Goal: Information Seeking & Learning: Learn about a topic

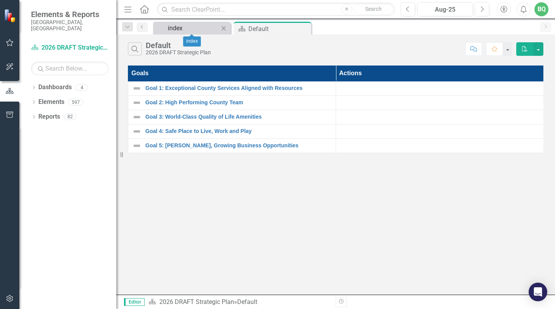
click at [181, 26] on div "index" at bounding box center [193, 28] width 51 height 10
click at [37, 81] on div "Dropdown Dashboards 4" at bounding box center [73, 88] width 85 height 15
click at [32, 85] on div "Dropdown" at bounding box center [33, 88] width 5 height 7
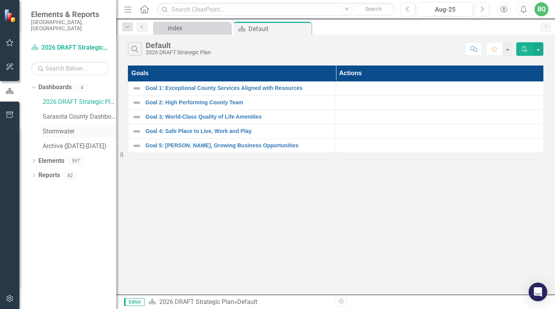
click at [64, 127] on link "Stormwater" at bounding box center [80, 131] width 74 height 9
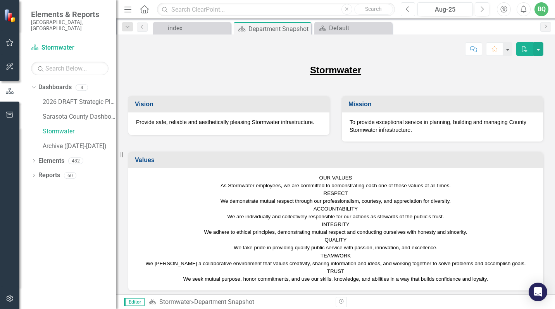
click at [408, 10] on icon "Previous" at bounding box center [408, 9] width 4 height 7
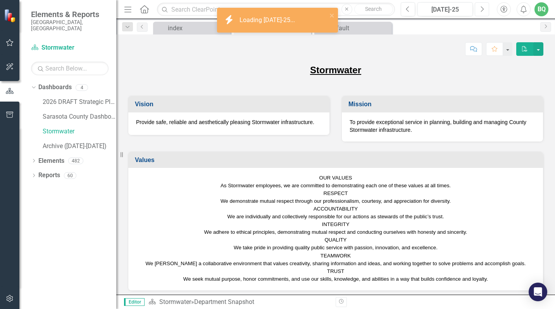
click at [483, 7] on icon "Next" at bounding box center [482, 9] width 4 height 7
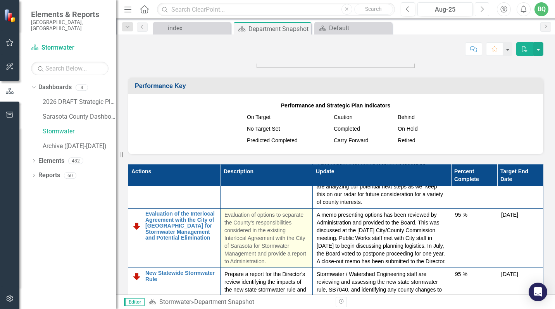
scroll to position [78, 0]
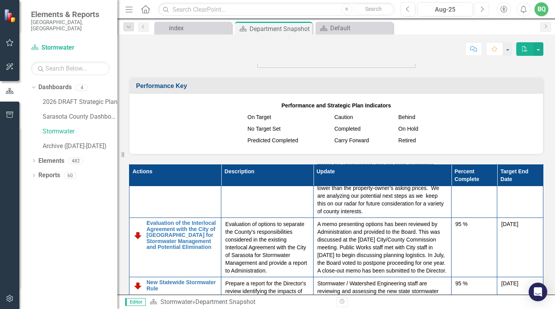
click at [117, 146] on div "Resize" at bounding box center [120, 154] width 6 height 309
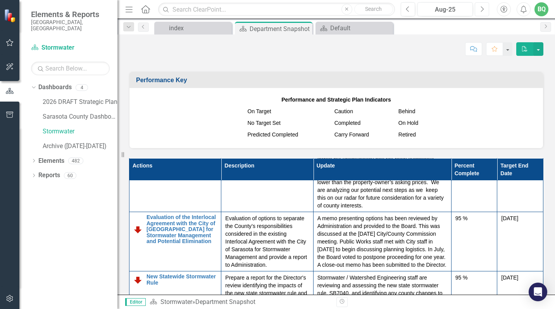
click at [118, 146] on div "Resize" at bounding box center [120, 154] width 6 height 309
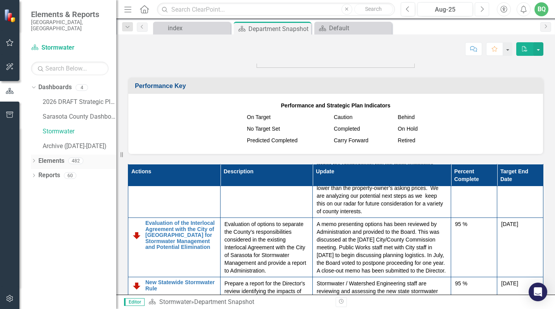
drag, startPoint x: 118, startPoint y: 146, endPoint x: 37, endPoint y: 148, distance: 81.0
click at [37, 148] on div "Elements & Reports [GEOGRAPHIC_DATA], [GEOGRAPHIC_DATA] Dashboard Stormwater Se…" at bounding box center [58, 154] width 116 height 309
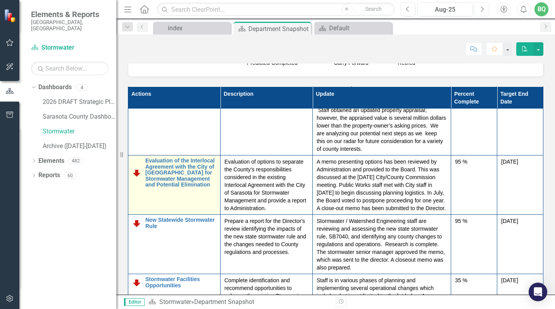
scroll to position [78, 0]
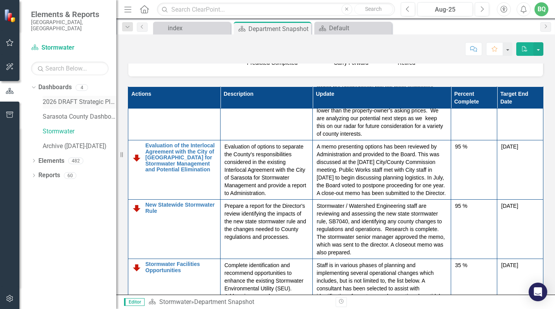
click at [87, 98] on link "2026 DRAFT Strategic Plan" at bounding box center [80, 102] width 74 height 9
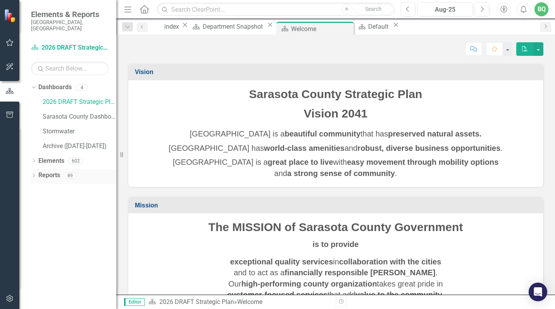
click at [34, 174] on icon "Dropdown" at bounding box center [33, 176] width 5 height 4
click at [38, 229] on div "Dropdown" at bounding box center [36, 232] width 5 height 7
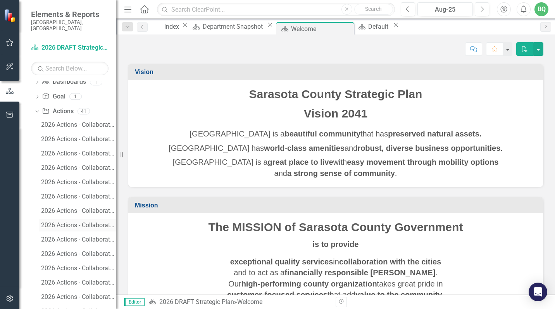
scroll to position [116, 0]
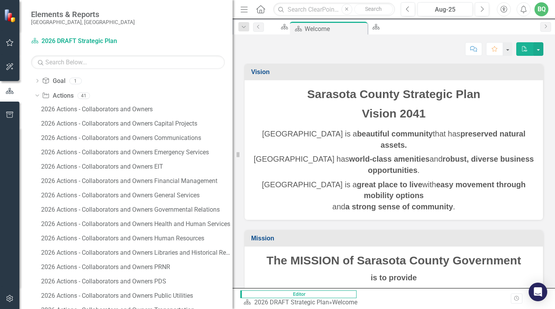
drag, startPoint x: 118, startPoint y: 165, endPoint x: 232, endPoint y: 167, distance: 114.0
click at [233, 167] on div "Resize" at bounding box center [236, 154] width 6 height 309
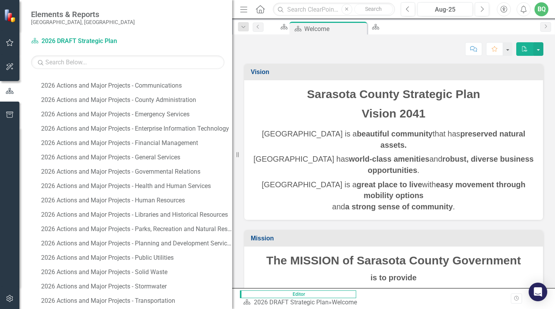
scroll to position [539, 0]
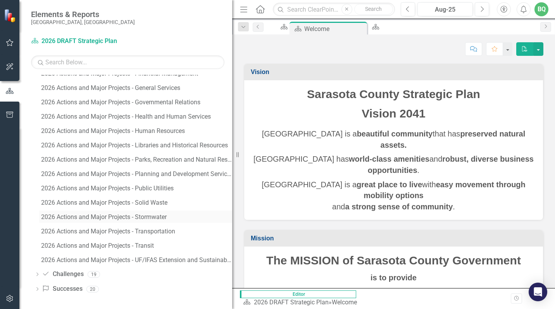
click at [94, 214] on div "2026 Actions and Major Projects - Stormwater" at bounding box center [136, 217] width 191 height 7
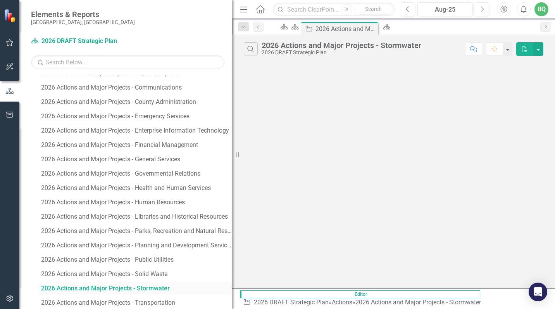
scroll to position [453, 0]
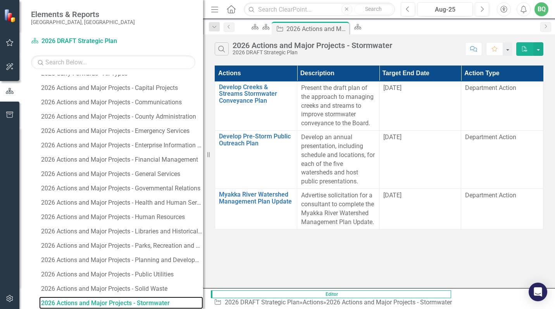
drag, startPoint x: 233, startPoint y: 93, endPoint x: 203, endPoint y: 95, distance: 29.9
click at [203, 95] on div "Resize" at bounding box center [206, 154] width 6 height 309
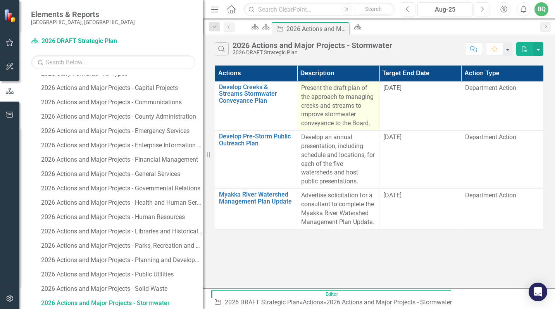
click at [362, 115] on p "Present the draft plan of the approach to managing creeks and streams to improv…" at bounding box center [338, 106] width 74 height 44
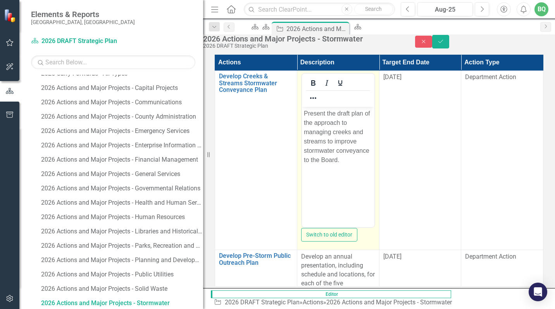
scroll to position [0, 0]
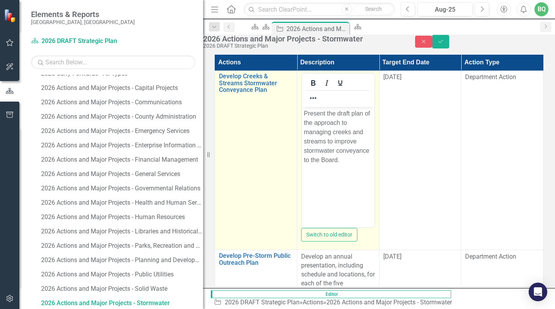
click at [290, 246] on td "Develop Creeks & Streams Stormwater Conveyance Plan Edit Edit Action Link Open …" at bounding box center [256, 160] width 82 height 179
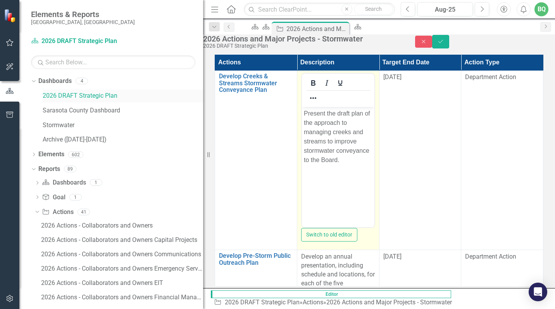
click at [71, 94] on link "2026 DRAFT Strategic Plan" at bounding box center [123, 95] width 160 height 9
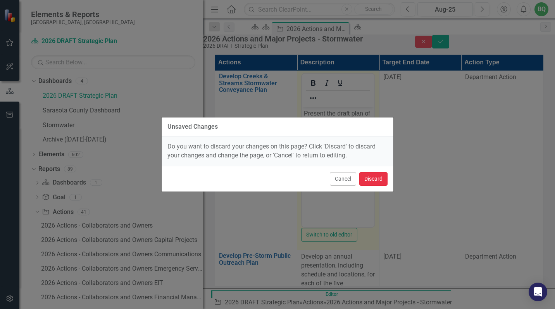
click at [371, 178] on button "Discard" at bounding box center [373, 179] width 28 height 14
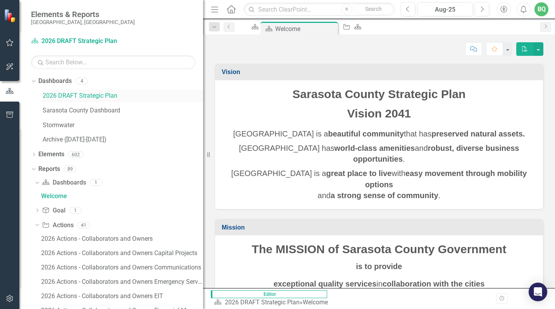
click at [81, 97] on link "2026 DRAFT Strategic Plan" at bounding box center [123, 95] width 160 height 9
click at [81, 95] on link "2026 DRAFT Strategic Plan" at bounding box center [123, 95] width 160 height 9
click at [48, 124] on link "Stormwater" at bounding box center [123, 125] width 160 height 9
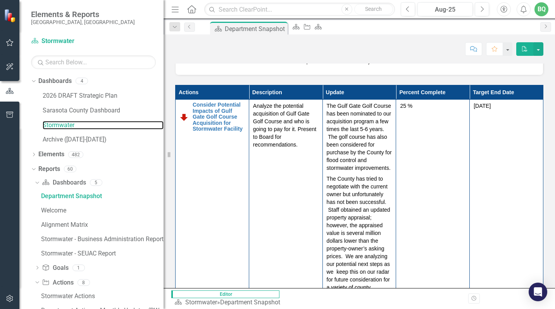
scroll to position [800, 0]
drag, startPoint x: 203, startPoint y: 155, endPoint x: 165, endPoint y: 154, distance: 37.6
click at [164, 152] on div "Resize" at bounding box center [167, 154] width 6 height 309
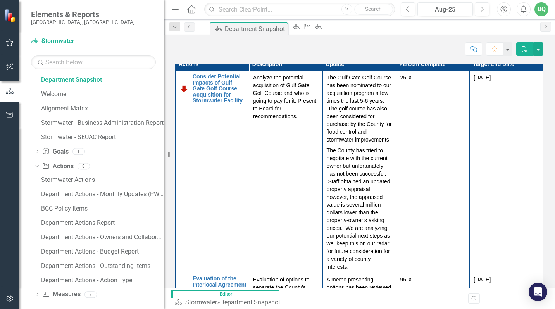
scroll to position [122, 0]
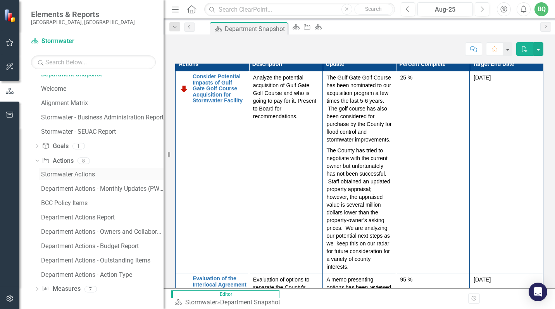
click at [88, 174] on div "Stormwater Actions" at bounding box center [102, 174] width 122 height 7
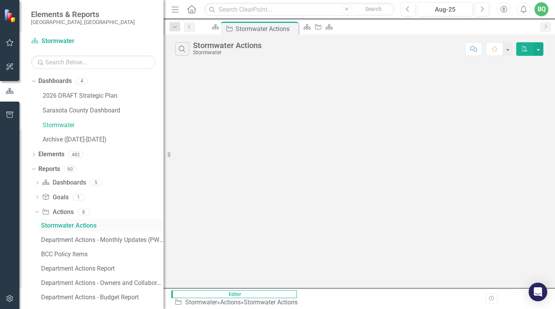
click at [72, 221] on link "Stormwater Actions" at bounding box center [101, 225] width 124 height 12
click at [87, 95] on link "2026 DRAFT Strategic Plan" at bounding box center [103, 95] width 121 height 9
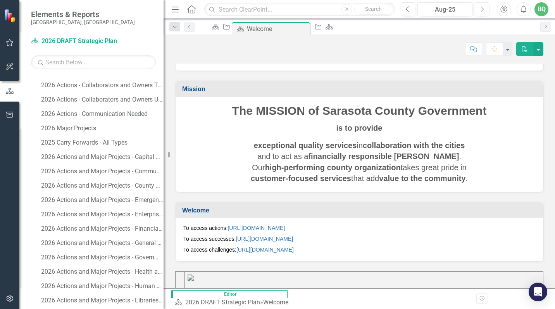
scroll to position [358, 0]
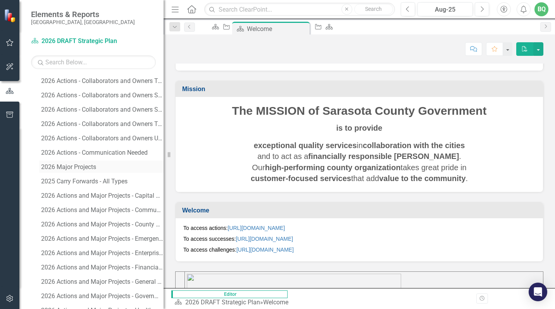
click at [81, 164] on div "2026 Major Projects" at bounding box center [102, 167] width 122 height 7
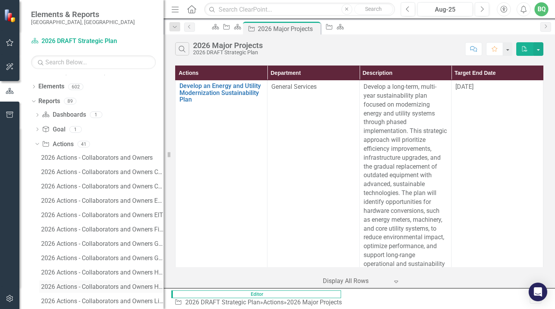
scroll to position [54, 0]
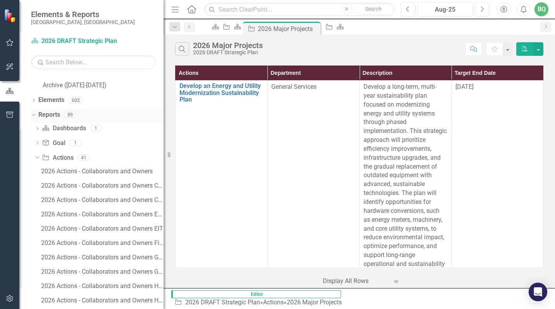
click at [34, 115] on icon "Dropdown" at bounding box center [33, 114] width 4 height 5
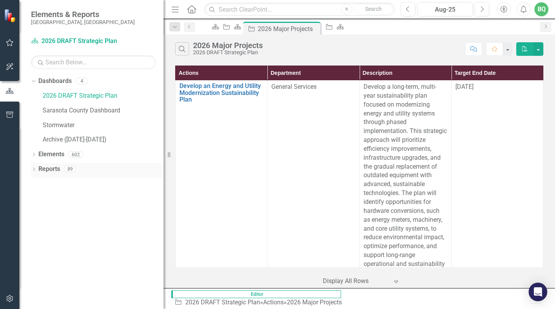
scroll to position [0, 0]
click at [48, 127] on link "Stormwater" at bounding box center [103, 125] width 121 height 9
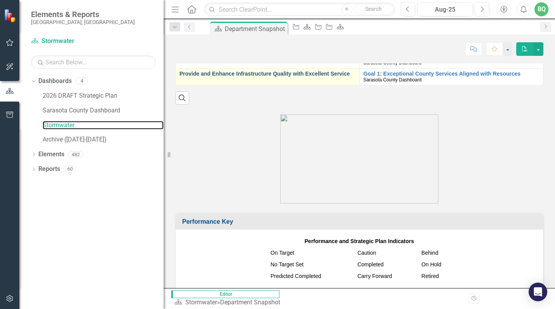
scroll to position [620, 0]
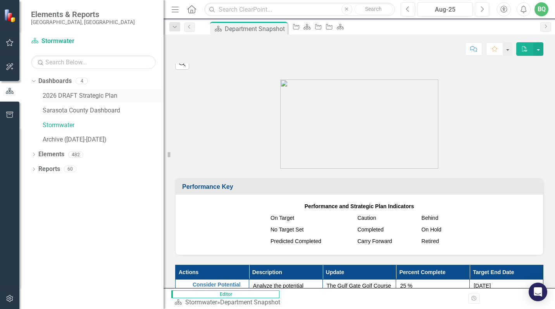
click at [60, 97] on link "2026 DRAFT Strategic Plan" at bounding box center [103, 95] width 121 height 9
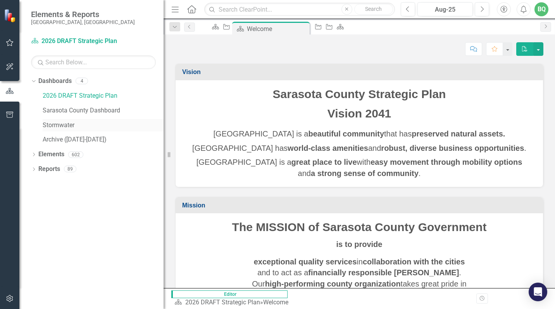
click at [59, 123] on link "Stormwater" at bounding box center [103, 125] width 121 height 9
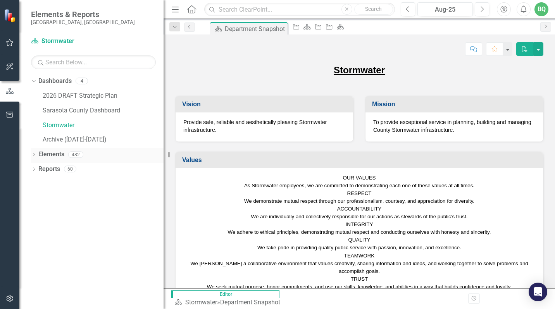
click at [35, 155] on icon "Dropdown" at bounding box center [33, 155] width 5 height 4
click at [34, 214] on icon "Dropdown" at bounding box center [33, 214] width 5 height 4
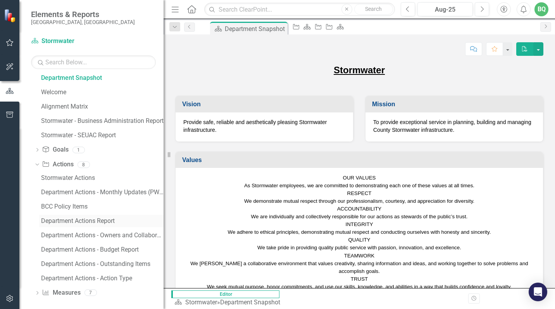
scroll to position [166, 0]
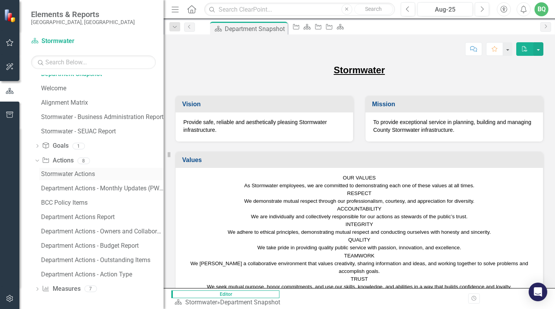
click at [84, 172] on div "Stormwater Actions" at bounding box center [102, 174] width 122 height 7
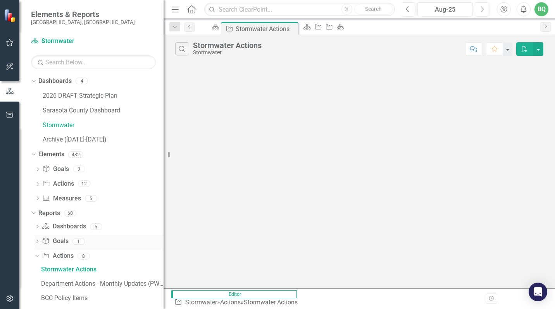
click at [59, 243] on link "Goals Goals" at bounding box center [55, 241] width 26 height 9
click at [38, 242] on icon "Dropdown" at bounding box center [36, 242] width 5 height 4
click at [61, 253] on div "Department Objectives" at bounding box center [102, 254] width 122 height 7
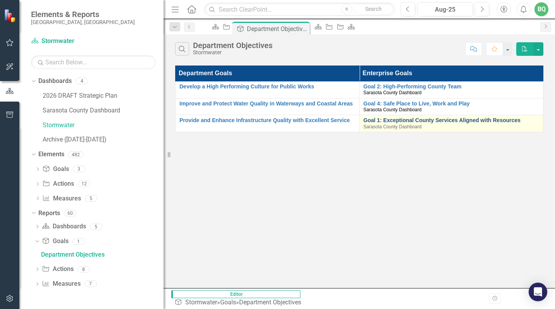
click at [417, 119] on link "Goal 1: Exceptional County Services Aligned with Resources" at bounding box center [452, 120] width 176 height 6
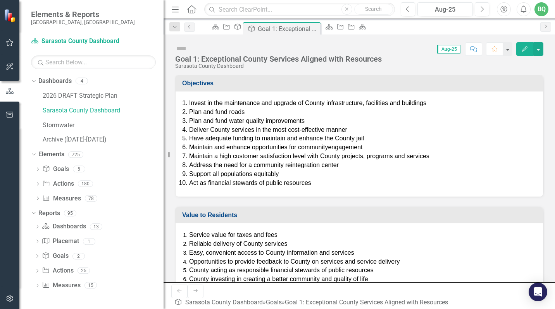
click at [180, 50] on img at bounding box center [181, 48] width 12 height 12
click at [36, 168] on icon "Dropdown" at bounding box center [37, 170] width 5 height 4
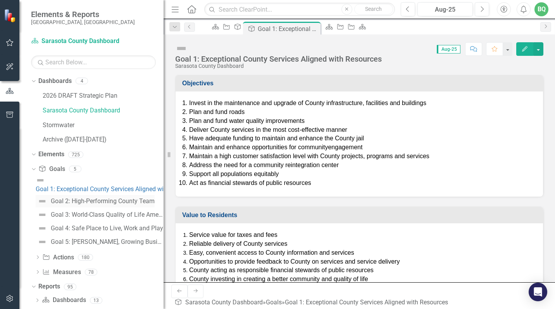
click at [90, 198] on div "Goal 2: High-Performing County Team" at bounding box center [103, 201] width 104 height 7
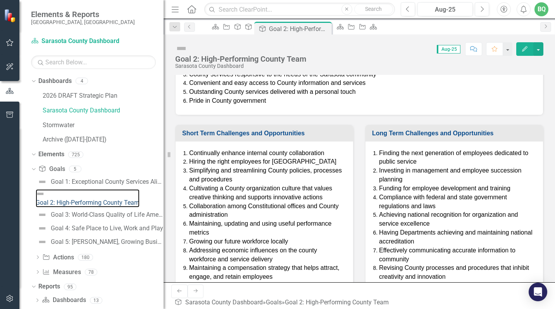
scroll to position [205, 0]
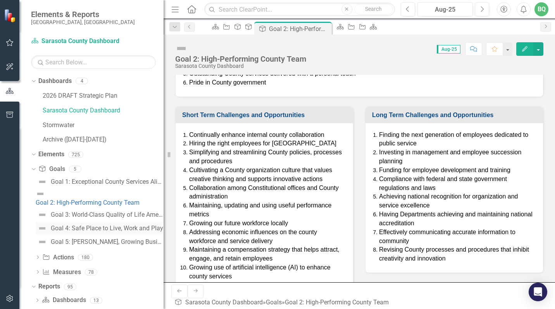
click at [93, 225] on div "Goal 4: Safe Place to Live, Work and Play" at bounding box center [107, 228] width 112 height 7
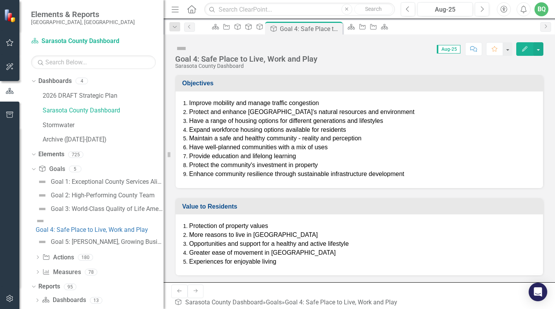
click at [349, 51] on div "Score: 0.00 Aug-25 Completed Comment Favorite Edit" at bounding box center [432, 48] width 222 height 13
click at [57, 94] on link "2026 DRAFT Strategic Plan" at bounding box center [103, 95] width 121 height 9
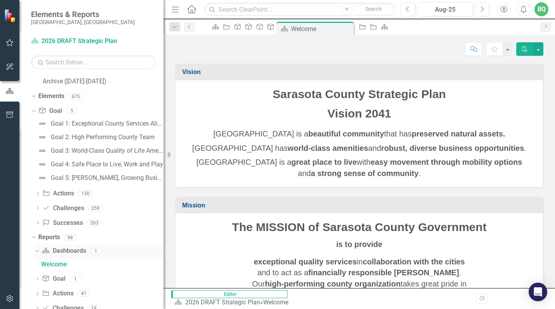
scroll to position [92, 0]
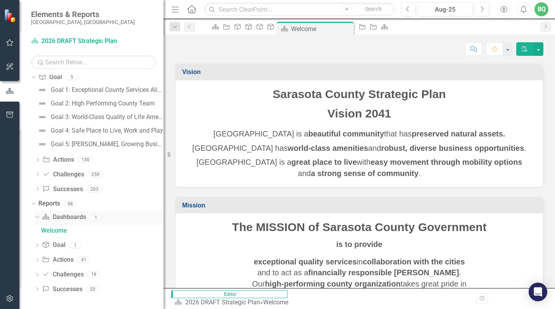
click at [69, 220] on link "Dashboard Dashboards" at bounding box center [64, 217] width 44 height 9
click at [37, 216] on icon "Dropdown" at bounding box center [36, 216] width 4 height 5
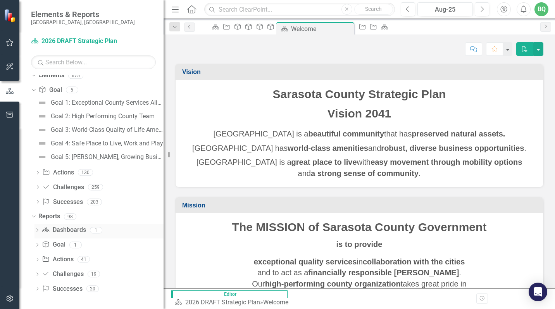
scroll to position [79, 0]
click at [67, 232] on link "Dashboard Dashboards" at bounding box center [64, 230] width 44 height 9
click at [95, 230] on div "1" at bounding box center [96, 230] width 12 height 7
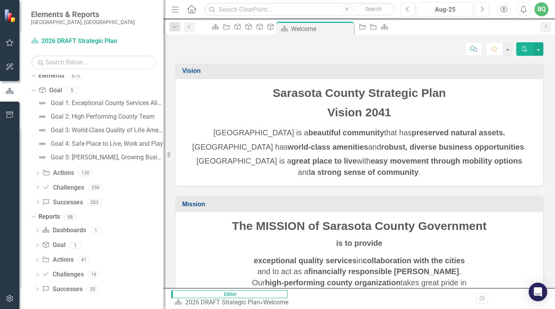
scroll to position [0, 0]
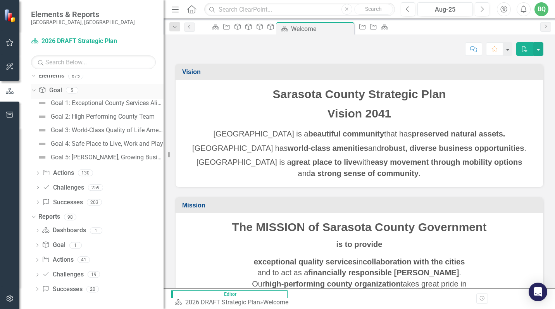
click at [35, 88] on icon "Dropdown" at bounding box center [33, 89] width 4 height 5
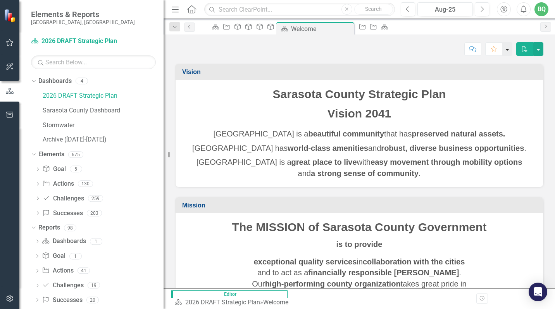
click at [507, 46] on button "button" at bounding box center [507, 49] width 10 height 14
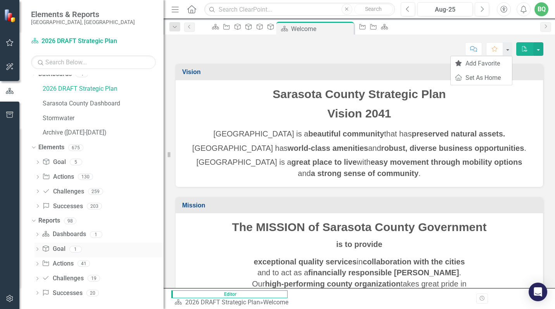
scroll to position [11, 0]
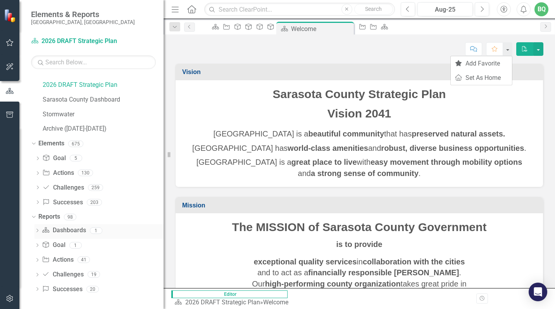
click at [68, 233] on link "Dashboard Dashboards" at bounding box center [64, 230] width 44 height 9
click at [56, 246] on link "Goal Goal" at bounding box center [53, 245] width 23 height 9
click at [69, 114] on link "Stormwater" at bounding box center [103, 114] width 121 height 9
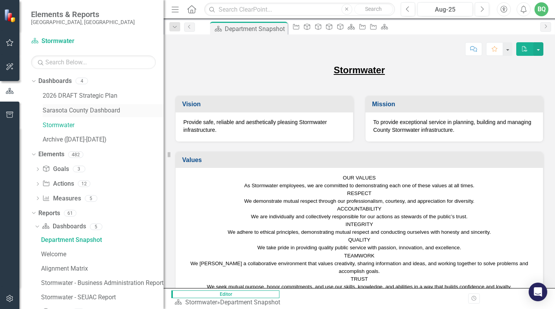
click at [87, 105] on div "Sarasota County Dashboard" at bounding box center [103, 110] width 121 height 13
click at [81, 93] on link "2026 DRAFT Strategic Plan" at bounding box center [103, 95] width 121 height 9
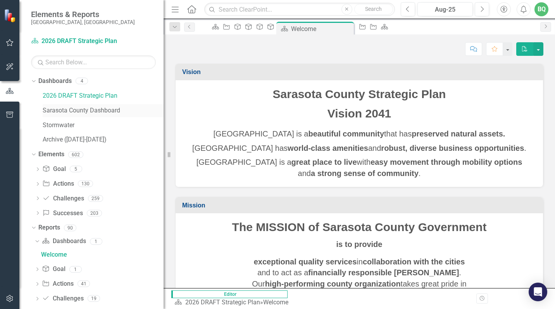
click at [84, 114] on link "Sarasota County Dashboard" at bounding box center [103, 110] width 121 height 9
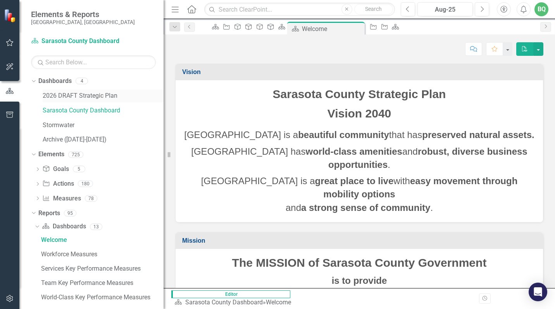
click at [64, 95] on link "2026 DRAFT Strategic Plan" at bounding box center [103, 95] width 121 height 9
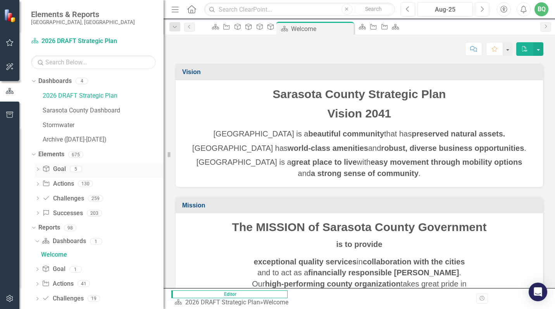
click at [55, 171] on link "Goal Goal" at bounding box center [53, 169] width 23 height 9
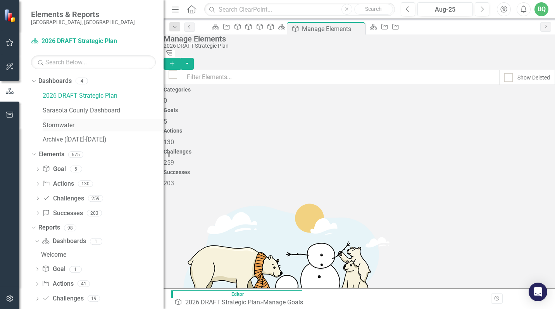
click at [59, 122] on link "Stormwater" at bounding box center [103, 125] width 121 height 9
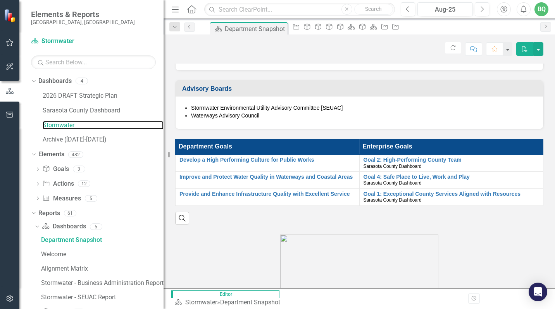
scroll to position [465, 0]
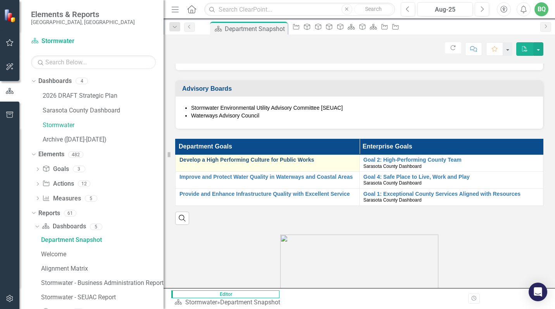
click at [215, 163] on link "Develop a High Performing Culture for Public Works" at bounding box center [267, 160] width 176 height 6
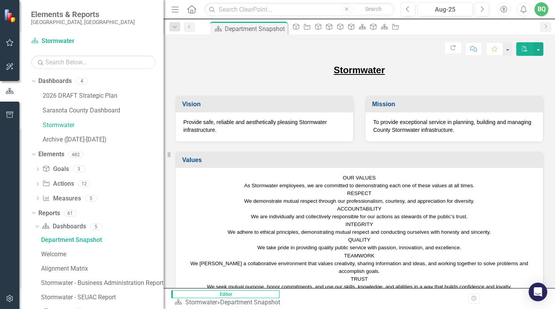
click at [228, 129] on p "Provide safe, reliable and aesthetically pleasing Stormwater infrastructure." at bounding box center [264, 126] width 162 height 16
click at [206, 126] on p "Provide safe, reliable and aesthetically pleasing Stormwater infrastructure." at bounding box center [264, 126] width 162 height 16
click at [506, 47] on button "button" at bounding box center [507, 49] width 10 height 14
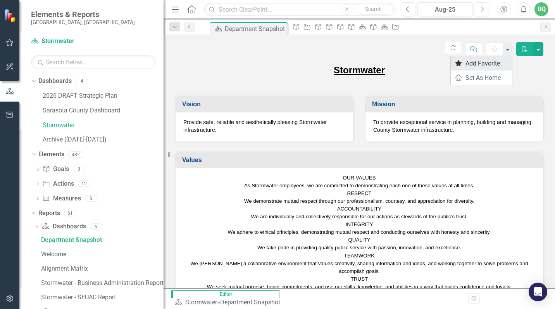
click at [477, 61] on link "Favorite Add Favorite" at bounding box center [481, 63] width 61 height 14
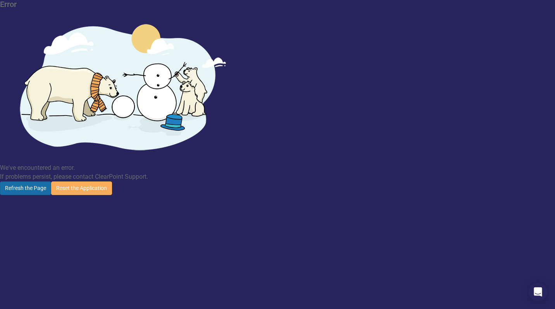
click at [51, 181] on button "Refresh the Page" at bounding box center [25, 188] width 51 height 14
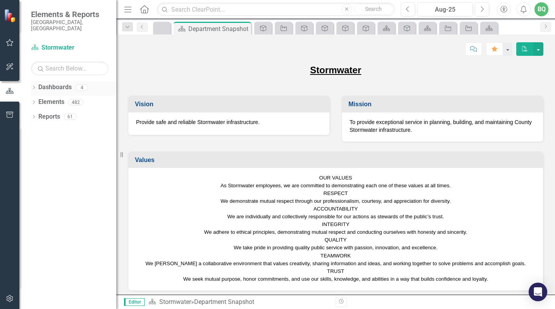
click at [33, 86] on icon "Dropdown" at bounding box center [33, 88] width 5 height 4
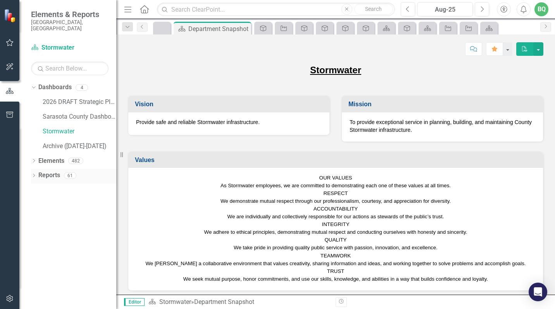
click at [33, 174] on icon "Dropdown" at bounding box center [33, 176] width 5 height 4
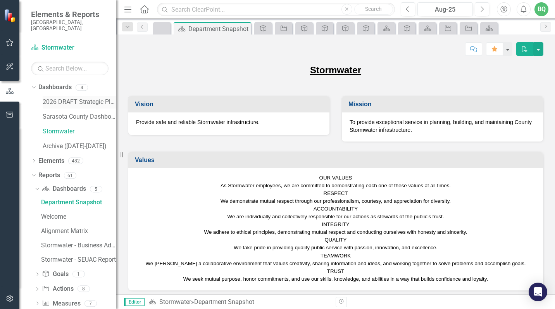
click at [56, 98] on link "2026 DRAFT Strategic Plan" at bounding box center [80, 102] width 74 height 9
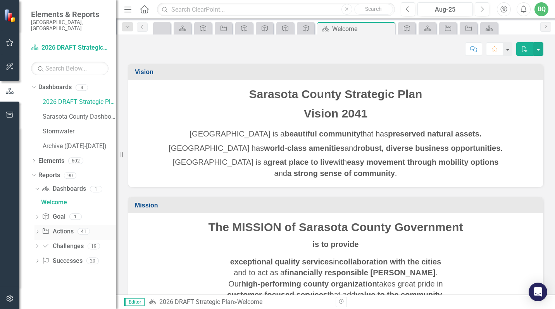
click at [58, 227] on link "Action Actions" at bounding box center [57, 231] width 31 height 9
click at [37, 230] on icon at bounding box center [37, 231] width 2 height 3
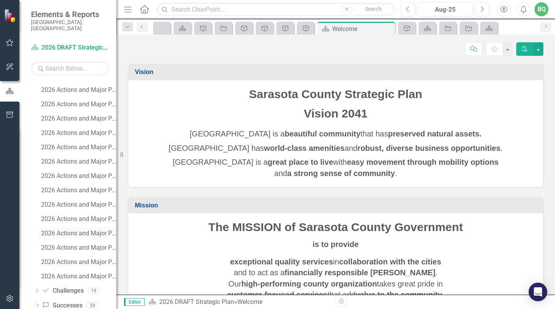
scroll to position [539, 0]
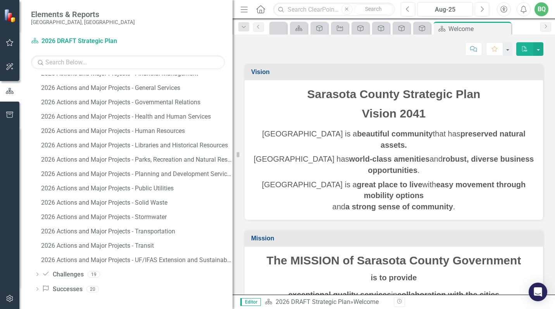
drag, startPoint x: 117, startPoint y: 152, endPoint x: 252, endPoint y: 135, distance: 135.9
click at [252, 135] on div "Elements & Reports Sarasota County, FL Dashboard 2026 DRAFT Strategic Plan Sear…" at bounding box center [277, 154] width 555 height 309
click at [90, 215] on div "2026 Actions and Major Projects - Stormwater" at bounding box center [136, 217] width 191 height 7
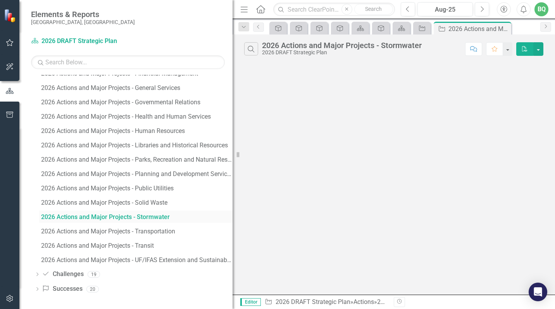
scroll to position [453, 0]
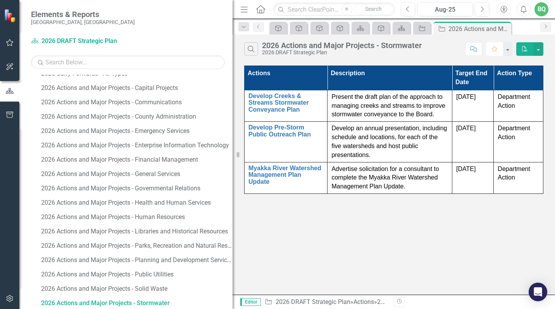
click at [497, 48] on icon "button" at bounding box center [494, 48] width 5 height 5
click at [9, 41] on icon "button" at bounding box center [10, 43] width 8 height 6
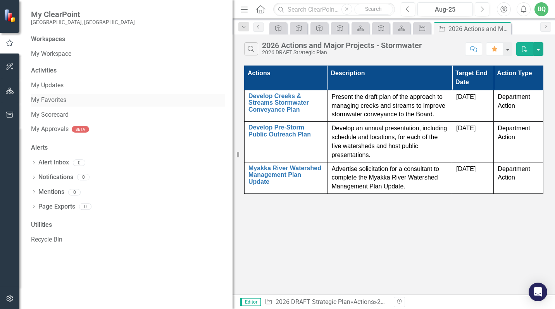
click at [45, 103] on link "My Favorites" at bounding box center [128, 100] width 194 height 9
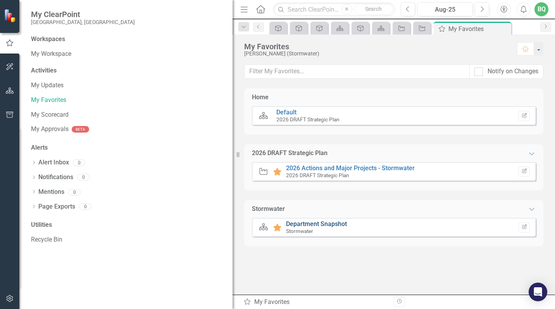
click at [319, 224] on link "Department Snapshot" at bounding box center [316, 223] width 61 height 7
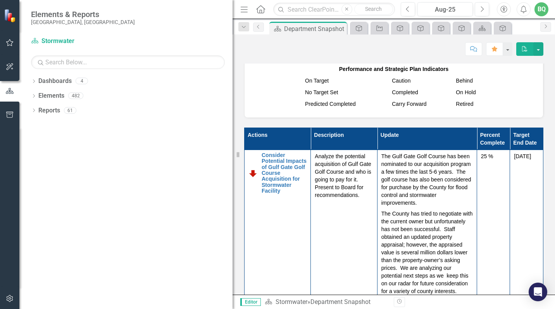
scroll to position [659, 0]
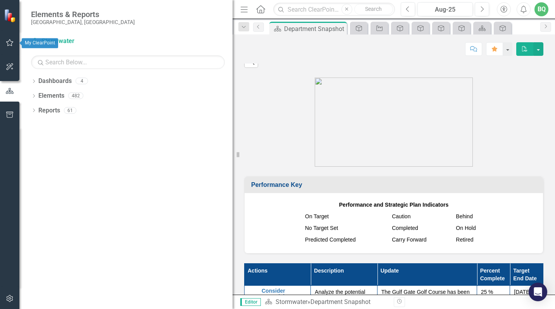
click at [7, 40] on icon "button" at bounding box center [10, 43] width 8 height 6
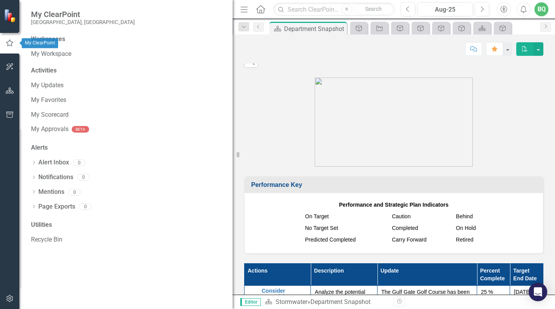
click at [10, 42] on icon "button" at bounding box center [9, 43] width 9 height 7
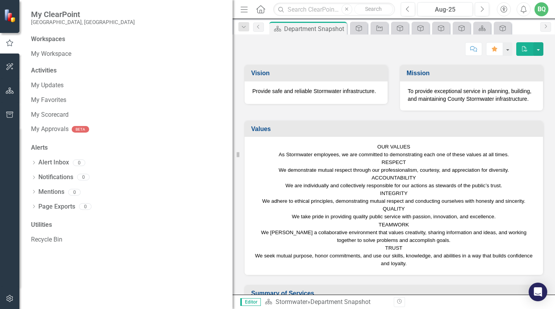
scroll to position [0, 0]
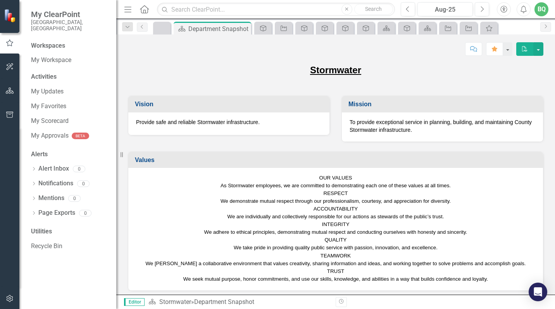
drag, startPoint x: 234, startPoint y: 90, endPoint x: 88, endPoint y: 123, distance: 150.0
click at [111, 109] on div "My ClearPoint Sarasota County, FL Workspaces My Workspace Activities My Updates…" at bounding box center [58, 154] width 116 height 309
click at [6, 40] on icon "button" at bounding box center [9, 43] width 9 height 7
click at [7, 66] on icon "button" at bounding box center [10, 67] width 8 height 6
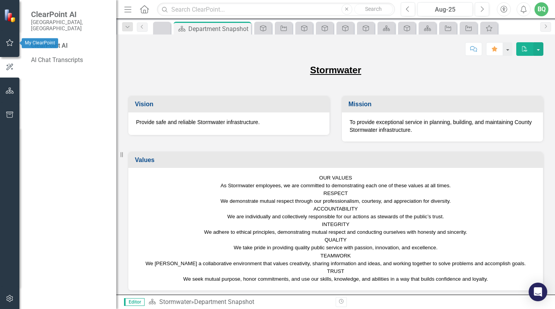
click at [8, 43] on icon "button" at bounding box center [10, 43] width 8 height 6
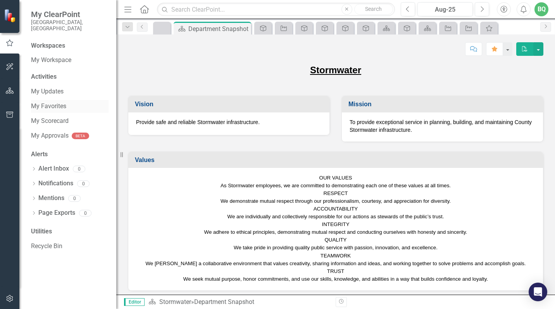
click at [52, 102] on link "My Favorites" at bounding box center [70, 106] width 78 height 9
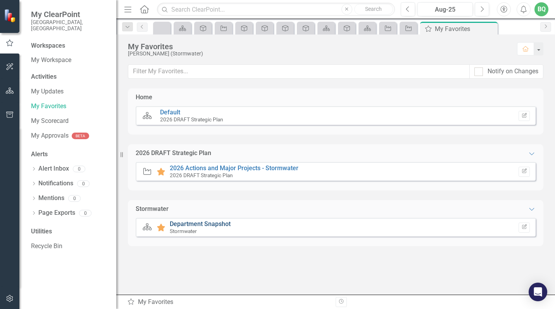
click at [214, 223] on link "Department Snapshot" at bounding box center [200, 223] width 61 height 7
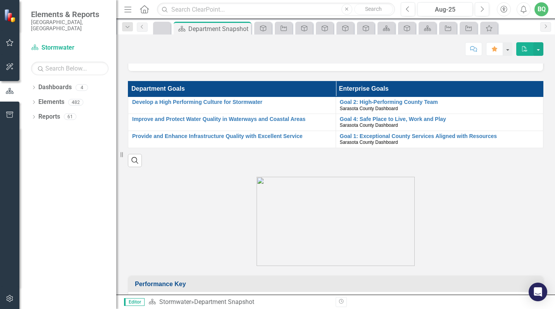
scroll to position [448, 0]
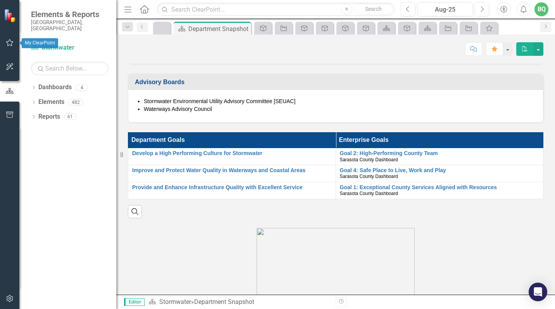
click at [7, 45] on icon "button" at bounding box center [10, 43] width 8 height 6
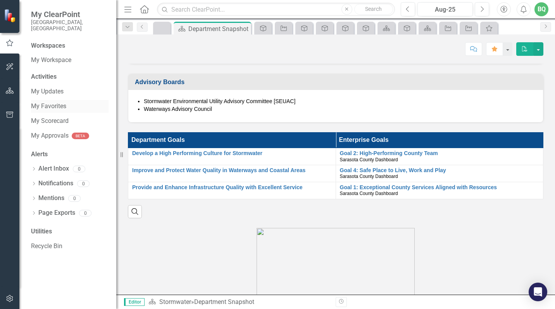
click at [41, 102] on link "My Favorites" at bounding box center [70, 106] width 78 height 9
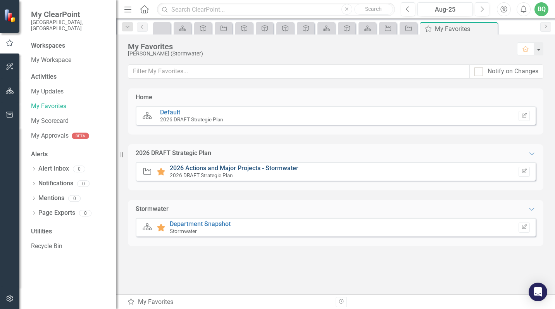
click at [192, 168] on link "2026 Actions and Major Projects - Stormwater" at bounding box center [234, 167] width 129 height 7
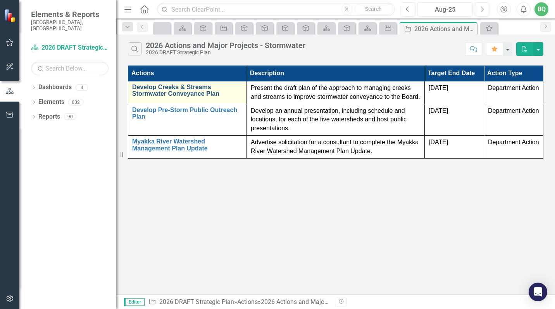
click at [168, 84] on link "Develop Creeks & Streams Stormwater Conveyance Plan" at bounding box center [187, 91] width 110 height 14
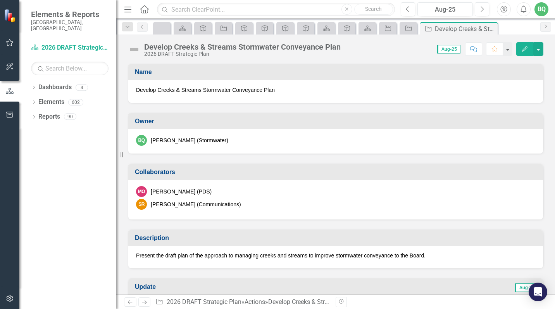
click at [175, 86] on span "Develop Creeks & Streams Stormwater Conveyance Plan" at bounding box center [335, 90] width 399 height 8
click at [169, 89] on span "Develop Creeks & Streams Stormwater Conveyance Plan" at bounding box center [335, 90] width 399 height 8
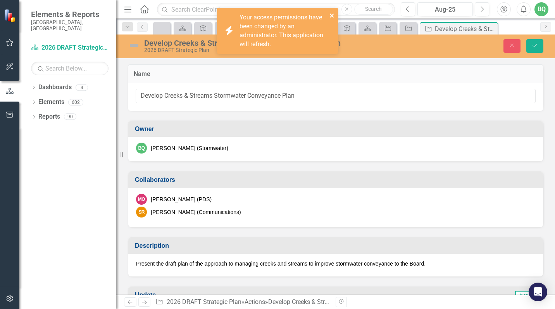
click at [332, 13] on icon "close" at bounding box center [331, 15] width 5 height 6
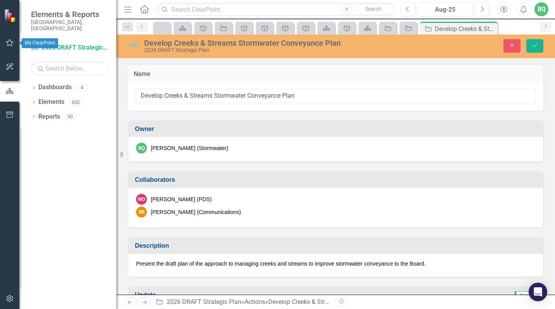
click at [7, 43] on icon "button" at bounding box center [10, 43] width 8 height 6
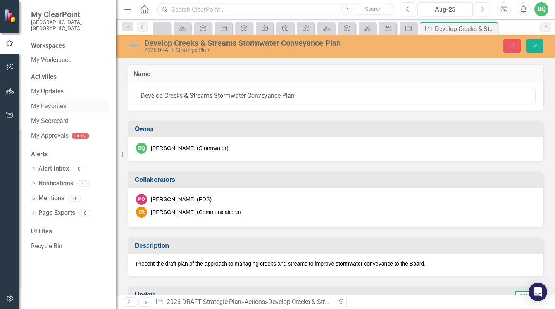
click at [50, 102] on link "My Favorites" at bounding box center [70, 106] width 78 height 9
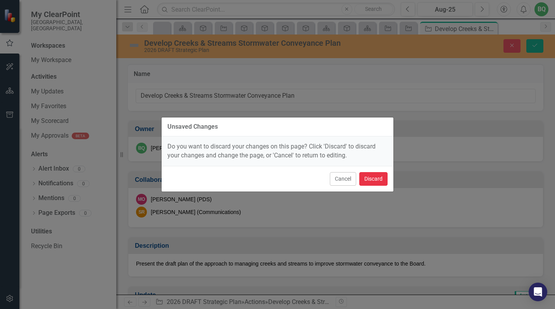
click at [371, 179] on button "Discard" at bounding box center [373, 179] width 28 height 14
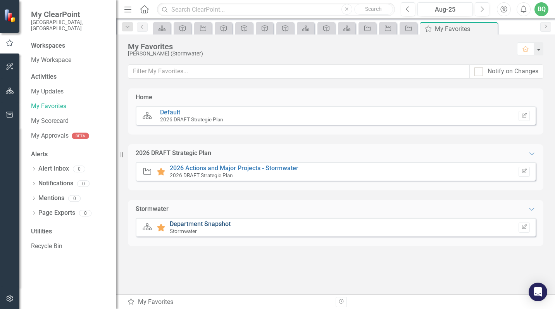
click at [198, 223] on link "Department Snapshot" at bounding box center [200, 223] width 61 height 7
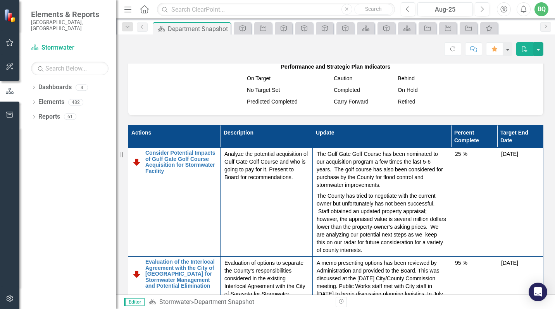
scroll to position [78, 0]
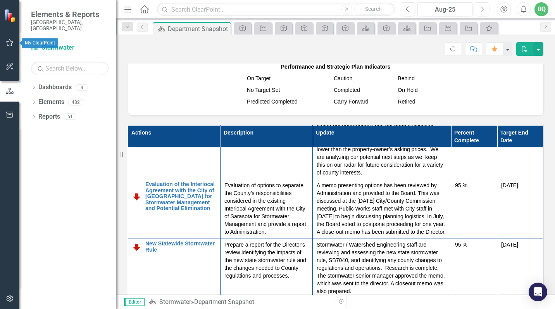
click at [5, 45] on button "button" at bounding box center [9, 43] width 17 height 16
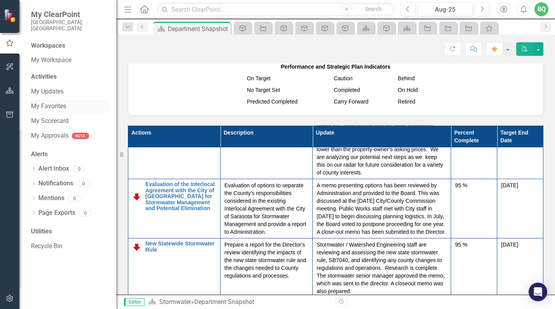
click at [50, 102] on link "My Favorites" at bounding box center [70, 106] width 78 height 9
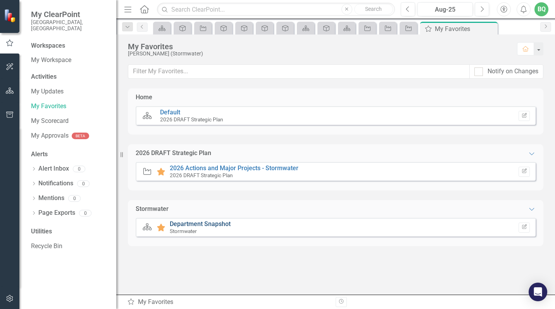
click at [196, 224] on link "Department Snapshot" at bounding box center [200, 223] width 61 height 7
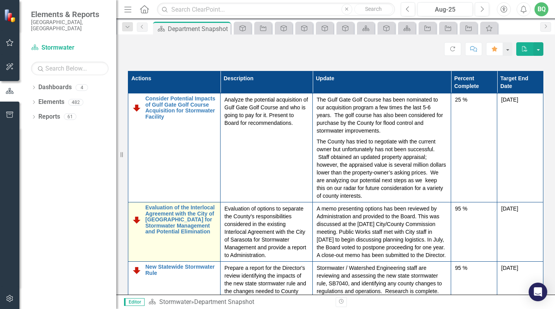
scroll to position [775, 0]
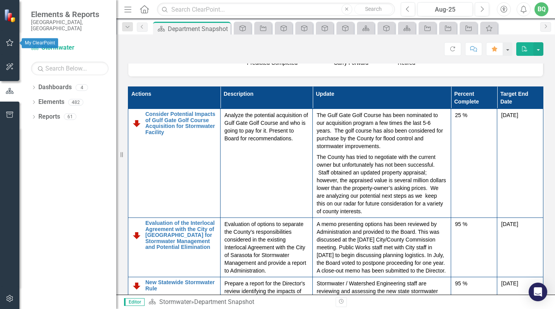
click at [12, 42] on icon "button" at bounding box center [10, 43] width 8 height 6
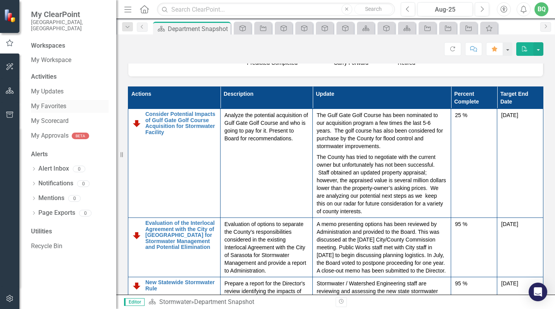
click at [52, 103] on link "My Favorites" at bounding box center [70, 106] width 78 height 9
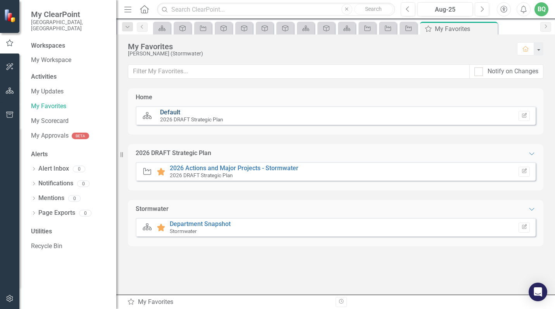
click at [172, 109] on div "Dashboard Default 2026 DRAFT Strategic Plan Edit Report" at bounding box center [336, 115] width 400 height 19
click at [183, 166] on link "2026 Actions and Major Projects - Stormwater" at bounding box center [234, 167] width 129 height 7
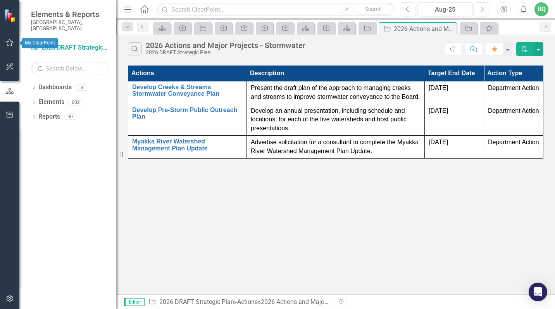
click at [9, 43] on icon "button" at bounding box center [10, 43] width 8 height 6
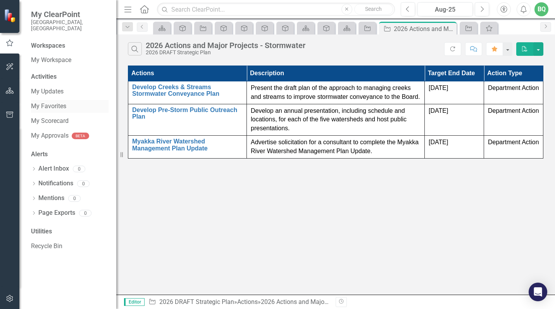
click at [44, 102] on link "My Favorites" at bounding box center [70, 106] width 78 height 9
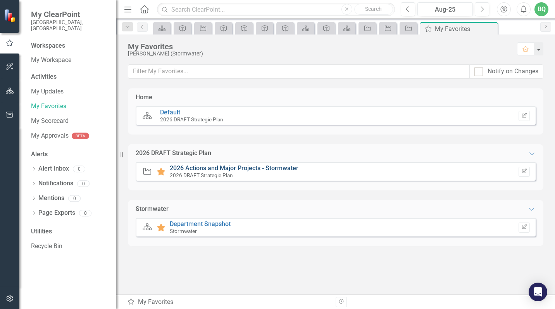
click at [196, 167] on link "2026 Actions and Major Projects - Stormwater" at bounding box center [234, 167] width 129 height 7
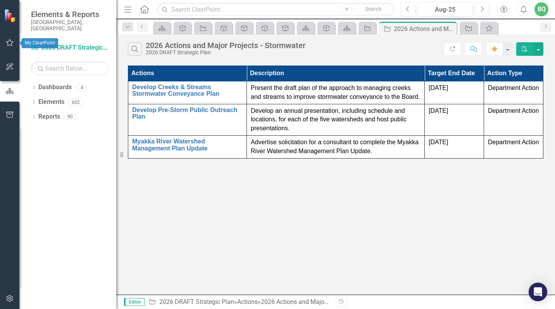
click at [10, 38] on button "button" at bounding box center [9, 43] width 17 height 16
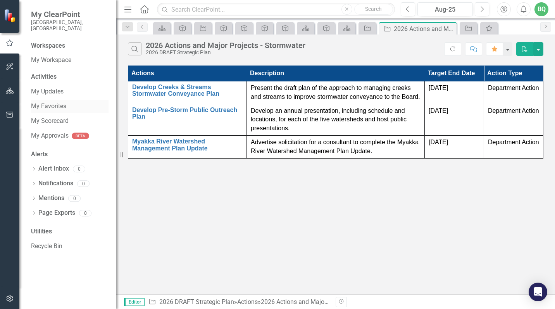
click at [50, 102] on link "My Favorites" at bounding box center [70, 106] width 78 height 9
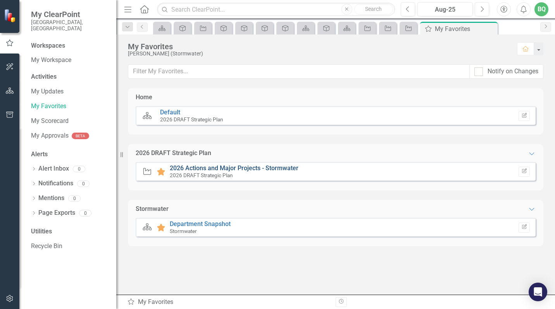
click at [217, 166] on link "2026 Actions and Major Projects - Stormwater" at bounding box center [234, 167] width 129 height 7
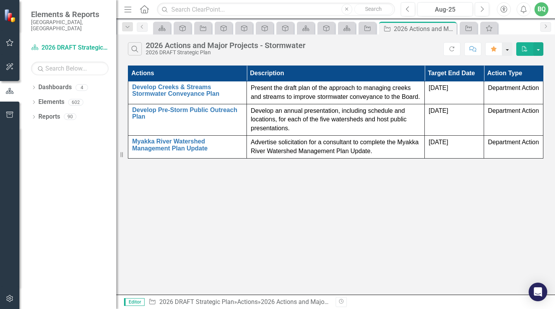
click at [507, 50] on button "button" at bounding box center [507, 49] width 10 height 14
click at [331, 46] on div "Search 2026 Actions and Major Projects - Stormwater 2026 DRAFT Strategic Plan" at bounding box center [286, 48] width 316 height 13
click at [6, 42] on icon "button" at bounding box center [10, 43] width 8 height 6
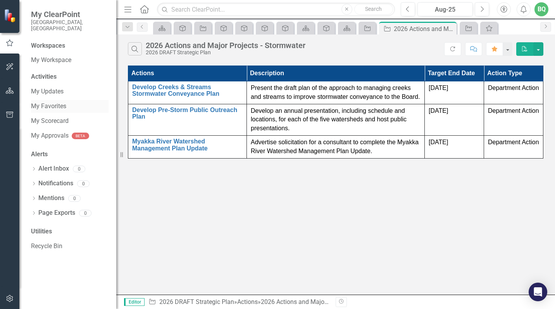
click at [52, 102] on link "My Favorites" at bounding box center [70, 106] width 78 height 9
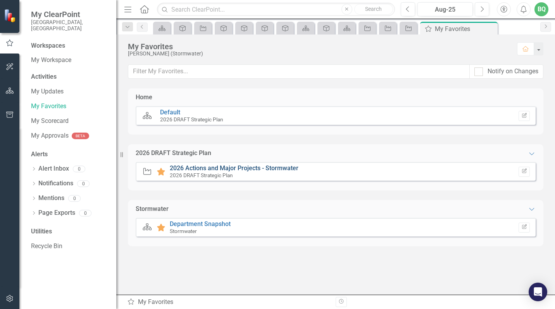
click at [215, 168] on link "2026 Actions and Major Projects - Stormwater" at bounding box center [234, 167] width 129 height 7
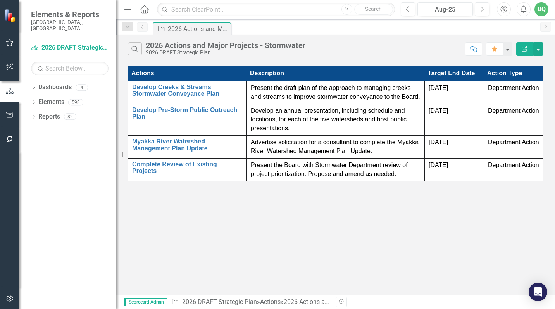
drag, startPoint x: 118, startPoint y: 155, endPoint x: 105, endPoint y: 152, distance: 13.0
click at [105, 152] on div "Elements & Reports [GEOGRAPHIC_DATA], [GEOGRAPHIC_DATA] Dashboard 2026 DRAFT St…" at bounding box center [58, 154] width 116 height 309
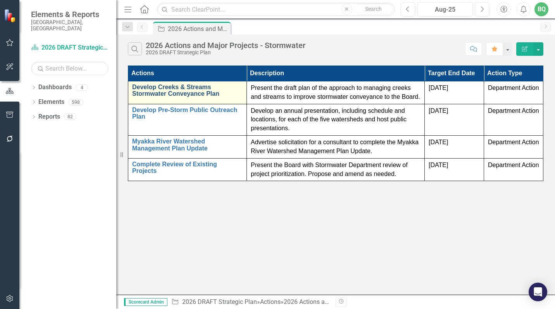
click at [184, 92] on link "Develop Creeks & Streams Stormwater Conveyance Plan" at bounding box center [187, 91] width 110 height 14
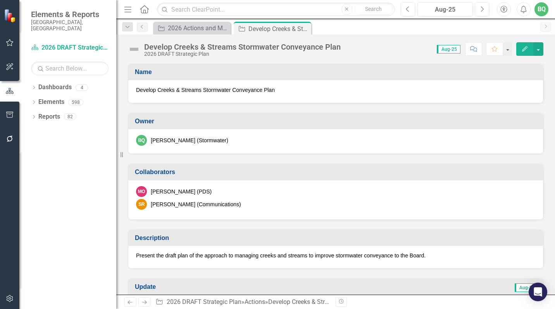
click at [184, 91] on span "Develop Creeks & Streams Stormwater Conveyance Plan" at bounding box center [335, 90] width 399 height 8
click at [168, 90] on span "Develop Creeks & Streams Stormwater Conveyance Plan" at bounding box center [335, 90] width 399 height 8
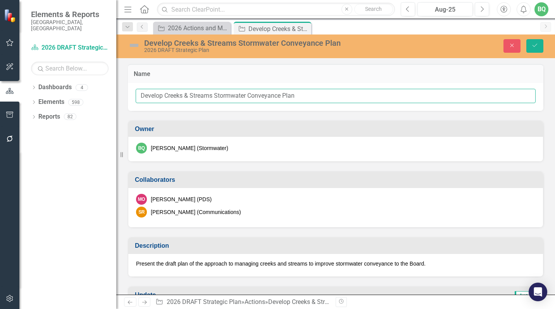
drag, startPoint x: 168, startPoint y: 90, endPoint x: 193, endPoint y: 94, distance: 25.5
click at [193, 94] on input "Develop Creeks & Streams Stormwater Conveyance Plan" at bounding box center [336, 96] width 400 height 14
drag, startPoint x: 190, startPoint y: 94, endPoint x: 213, endPoint y: 93, distance: 22.9
click at [213, 93] on input "Develop Creeks & Streams Stormwater Conveyance Plan" at bounding box center [336, 96] width 400 height 14
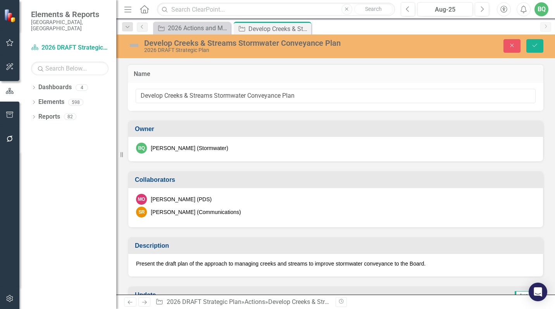
click at [53, 160] on div "Dropdown Dashboards 4 2026 DRAFT Strategic Plan Sarasota County Dashboard Storm…" at bounding box center [67, 195] width 97 height 228
click at [512, 45] on icon "Close" at bounding box center [511, 45] width 7 height 5
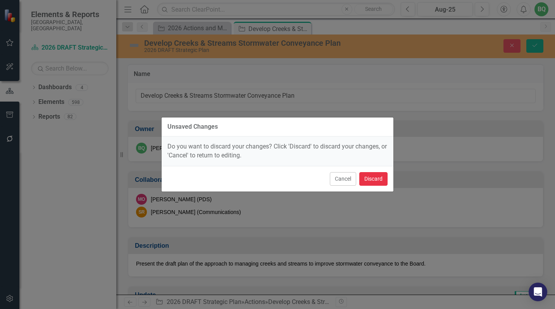
click at [376, 178] on button "Discard" at bounding box center [373, 179] width 28 height 14
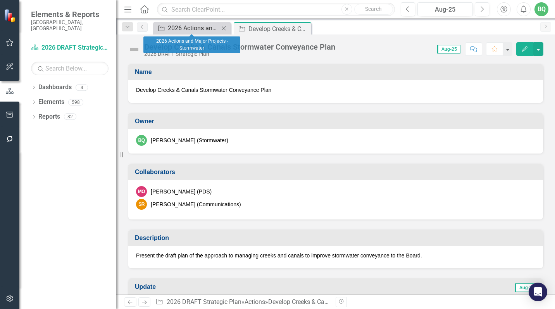
click at [192, 30] on div "2026 Actions and Major Projects - Stormwater" at bounding box center [193, 28] width 51 height 10
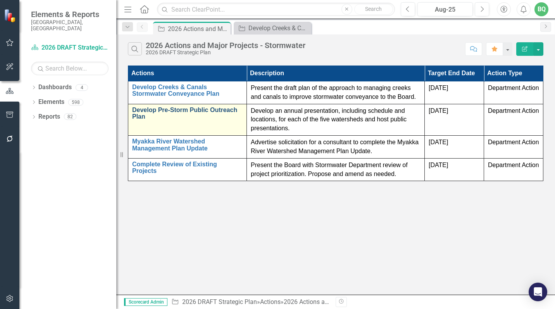
click at [138, 115] on link "Develop Pre-Storm Public Outreach Plan" at bounding box center [187, 114] width 110 height 14
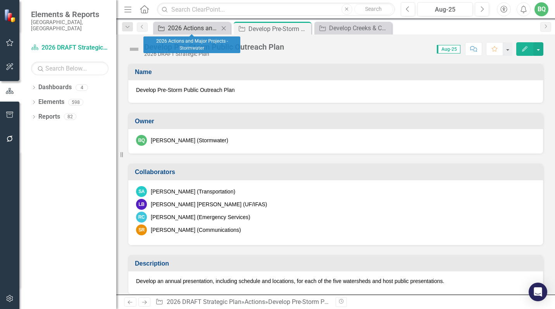
click at [186, 28] on div "2026 Actions and Major Projects - Stormwater" at bounding box center [193, 28] width 51 height 10
